Goal: Task Accomplishment & Management: Use online tool/utility

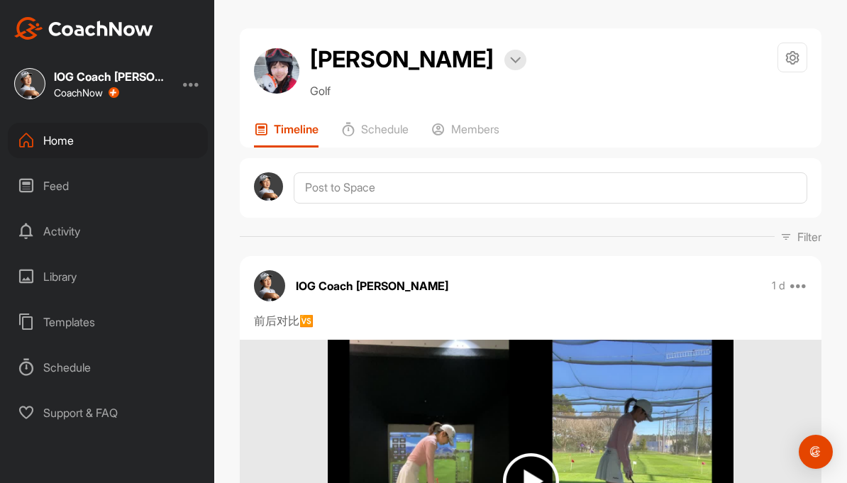
click at [130, 157] on div "Home" at bounding box center [108, 140] width 200 height 35
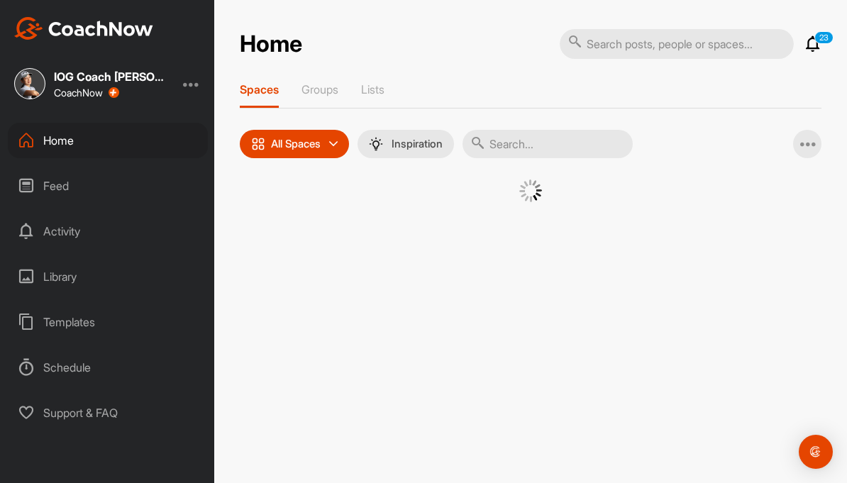
click at [154, 133] on div "Home" at bounding box center [108, 140] width 200 height 35
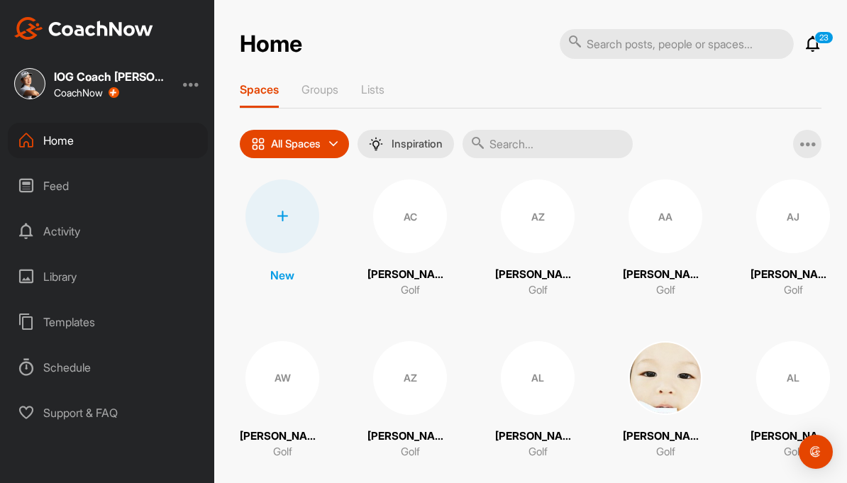
click at [294, 200] on div at bounding box center [282, 216] width 74 height 74
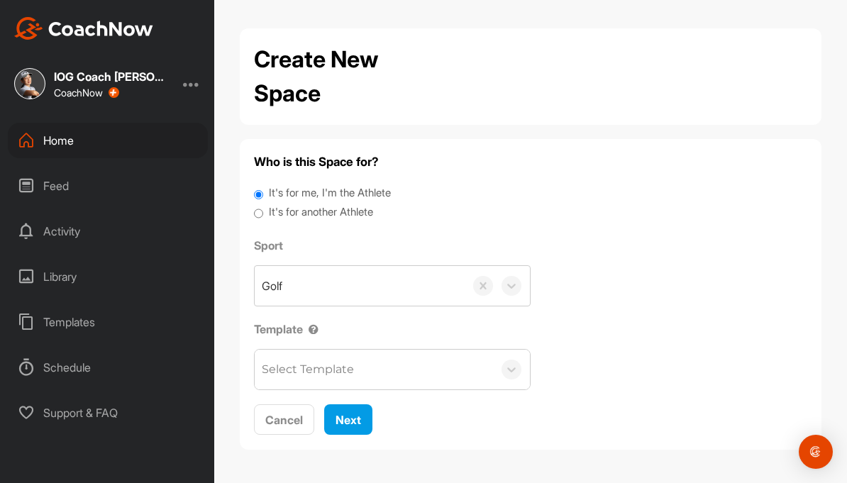
click at [373, 213] on label "It's for another Athlete" at bounding box center [321, 212] width 104 height 16
click at [263, 213] on input "It's for another Athlete" at bounding box center [258, 213] width 9 height 19
radio input "true"
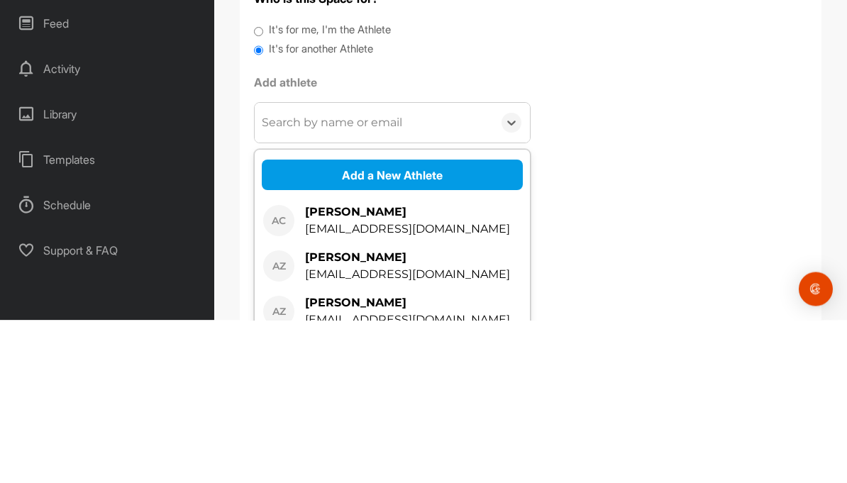
click at [464, 323] on button "Add a New Athlete" at bounding box center [392, 338] width 261 height 30
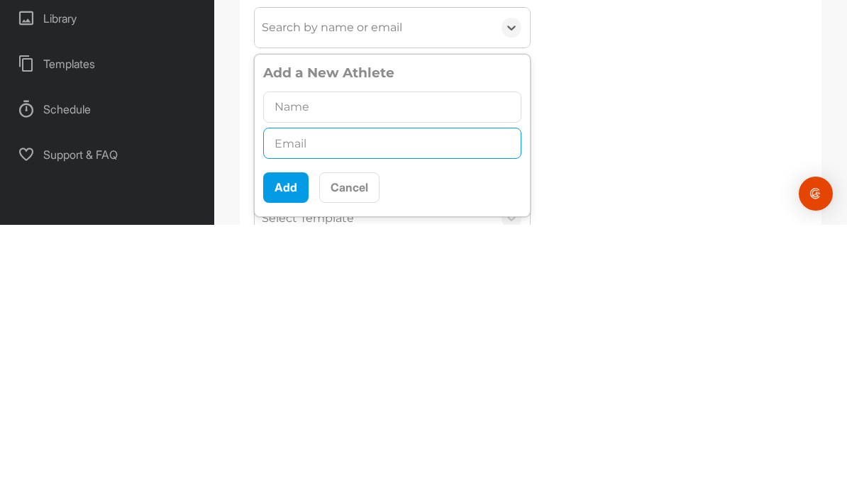
click at [346, 386] on input "text" at bounding box center [392, 401] width 258 height 31
click at [284, 386] on input "text" at bounding box center [392, 401] width 258 height 31
paste input "[EMAIL_ADDRESS][DOMAIN_NAME]"
type input "[EMAIL_ADDRESS][DOMAIN_NAME]"
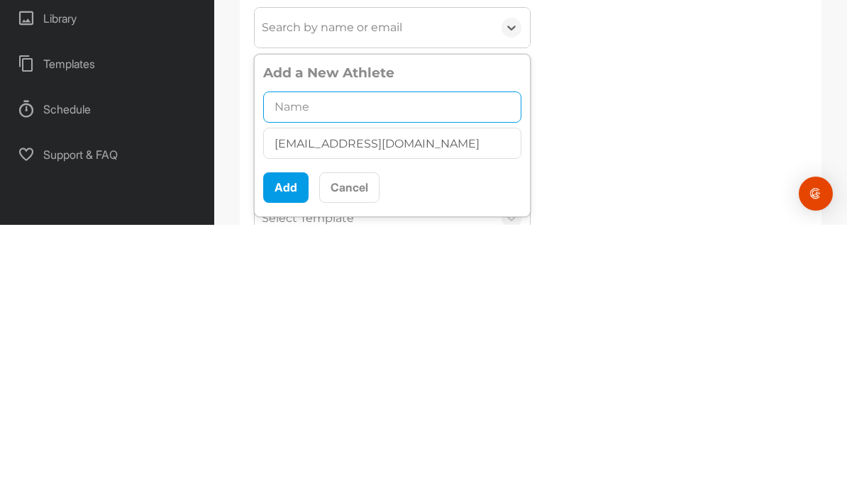
click at [403, 350] on input "text" at bounding box center [392, 365] width 258 height 31
type input "[PERSON_NAME]"
click at [281, 430] on button "Add" at bounding box center [285, 445] width 45 height 30
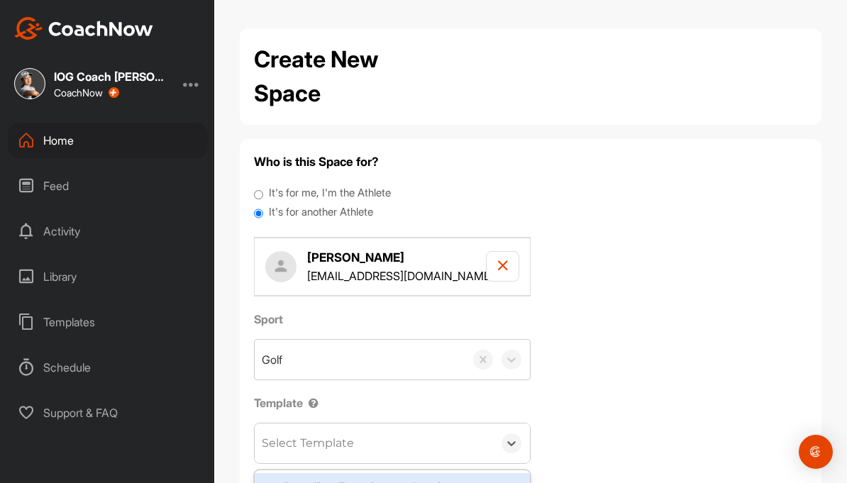
scroll to position [65, 0]
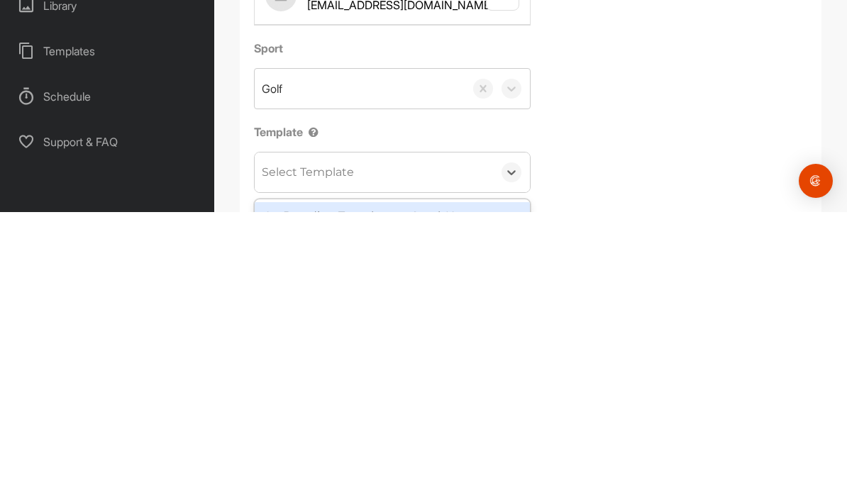
click at [497, 473] on div "On Boarding Template to CoachNow" at bounding box center [392, 487] width 275 height 28
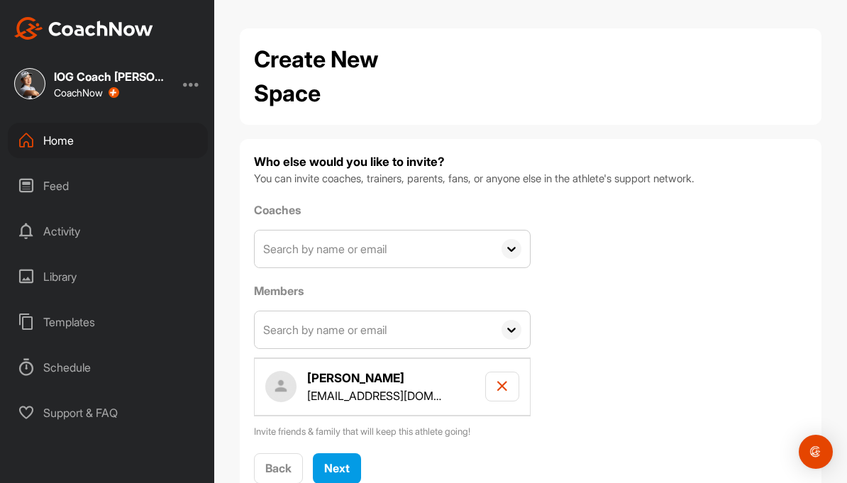
click at [343, 461] on span "Next" at bounding box center [337, 468] width 26 height 14
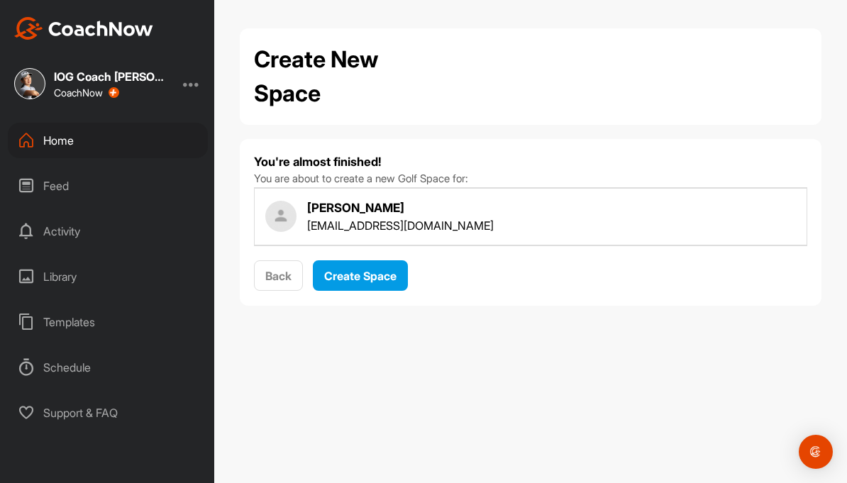
click at [372, 269] on span "Create Space" at bounding box center [360, 276] width 72 height 14
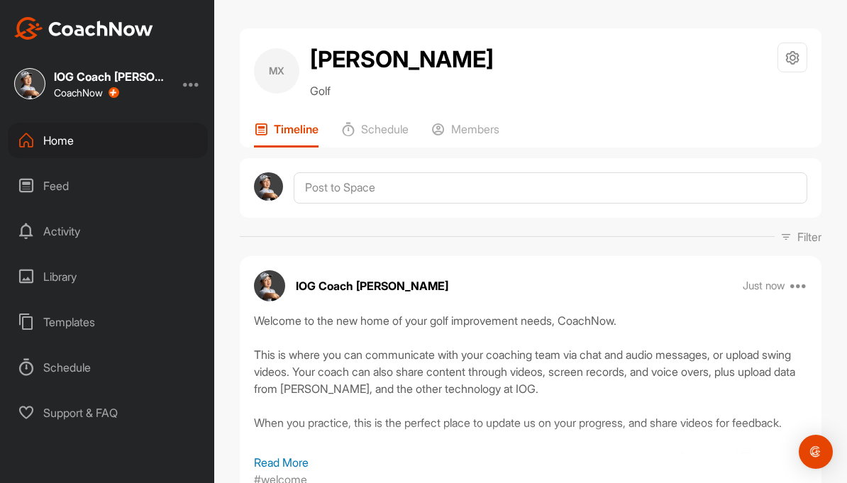
click at [52, 123] on div "Home" at bounding box center [108, 140] width 200 height 35
